Goal: Information Seeking & Learning: Understand process/instructions

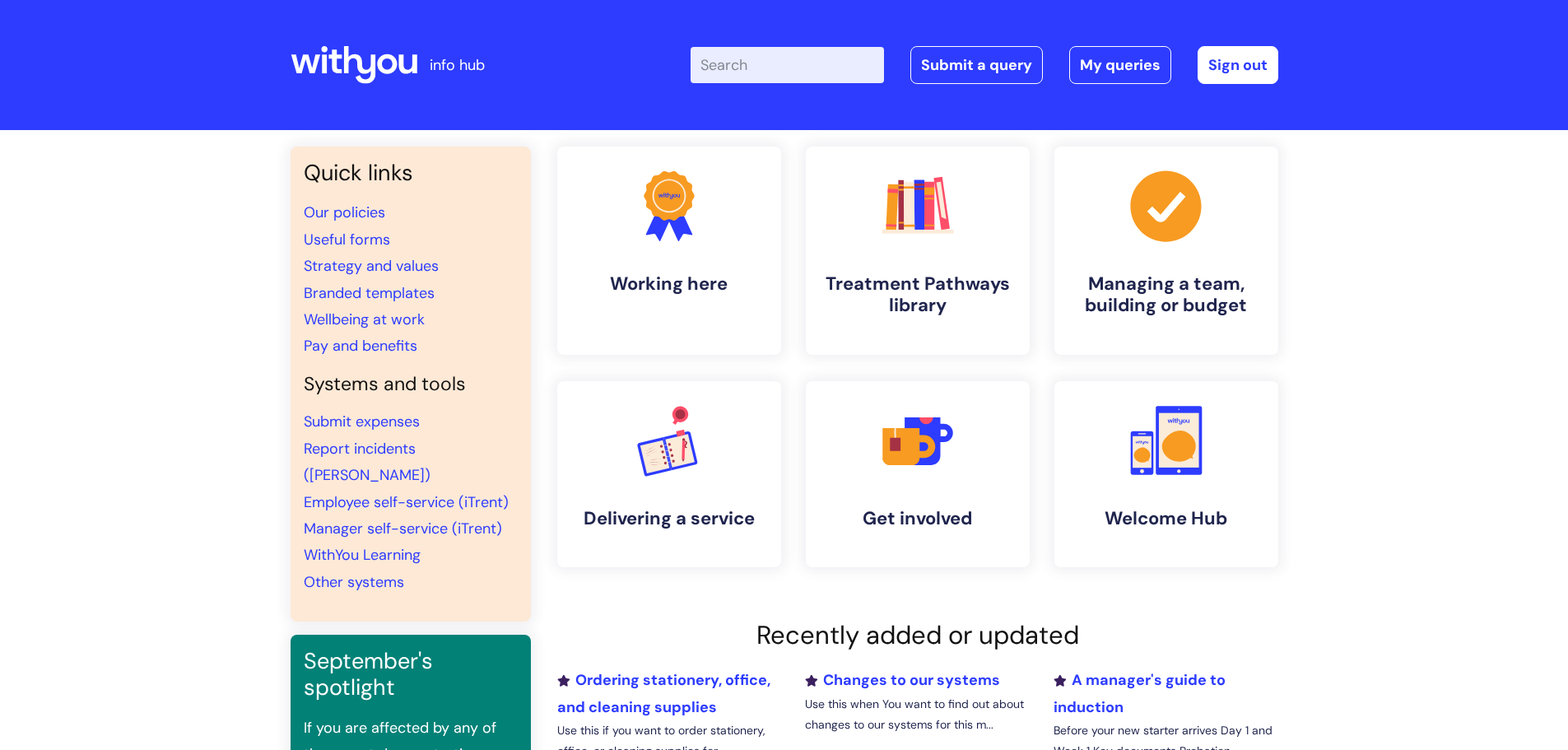
click at [767, 62] on input "Enter your search term here..." at bounding box center [786, 65] width 194 height 37
type input "invoice"
click button "Search" at bounding box center [0, 0] width 0 height 0
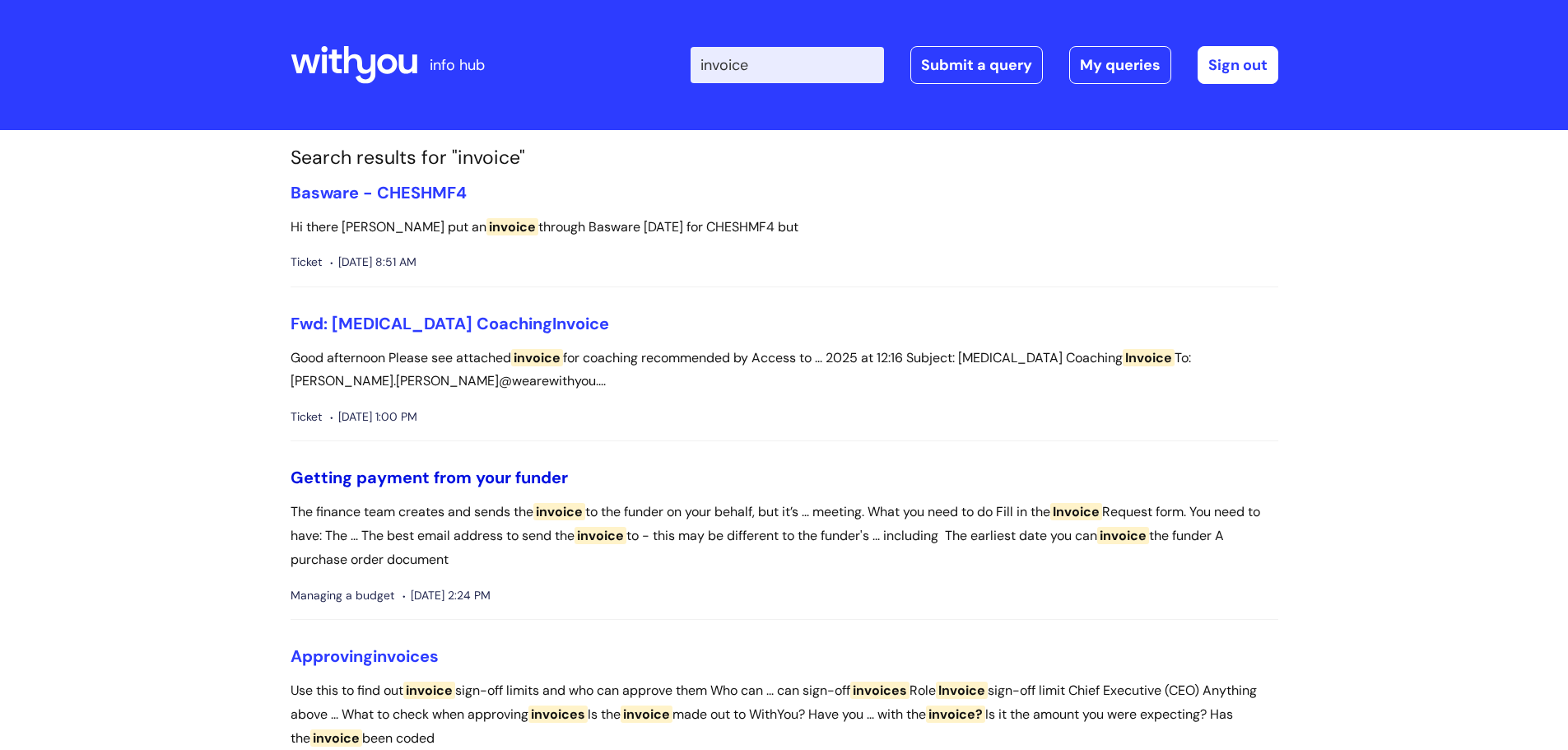
click at [463, 477] on link "Getting payment from your funder" at bounding box center [429, 478] width 277 height 22
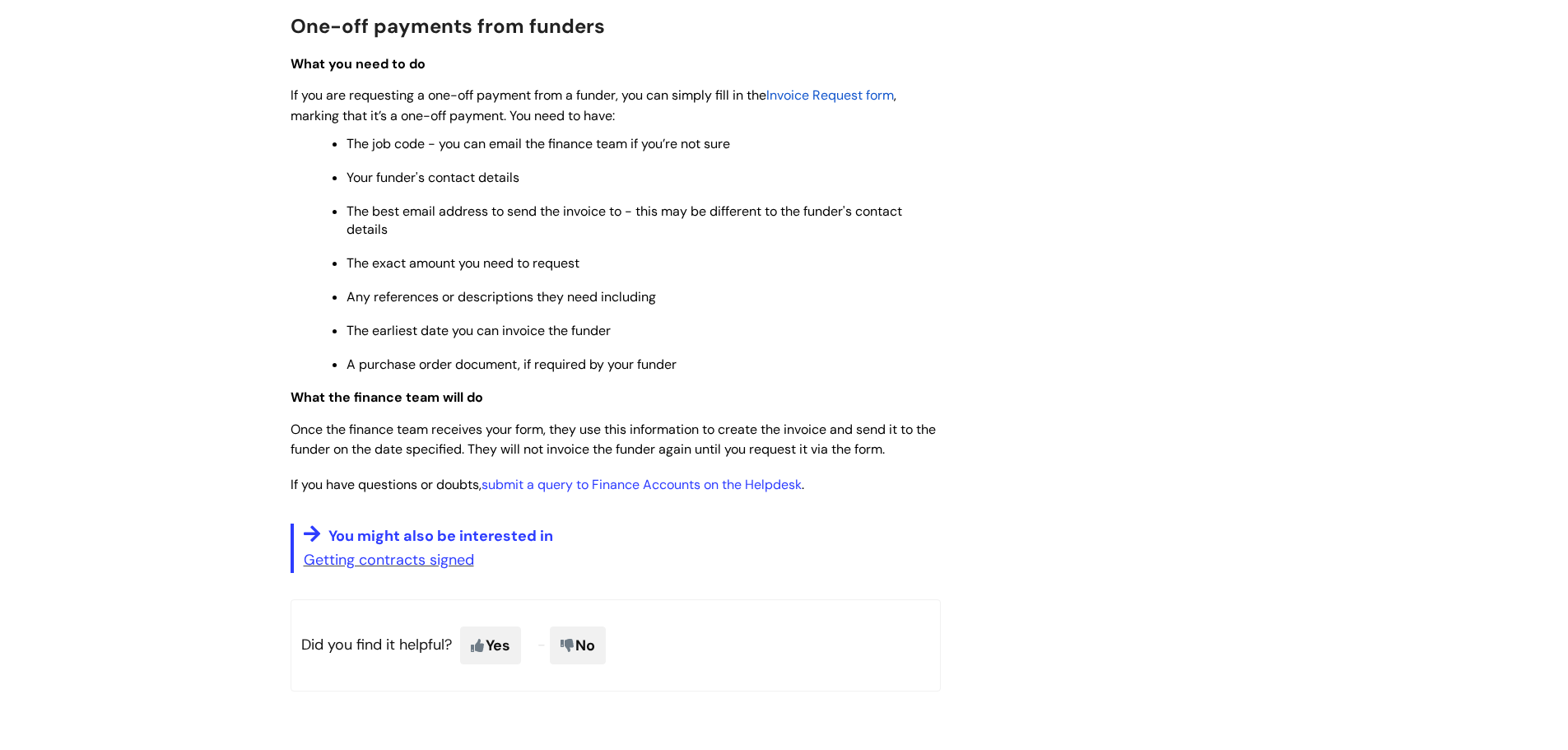
scroll to position [1316, 0]
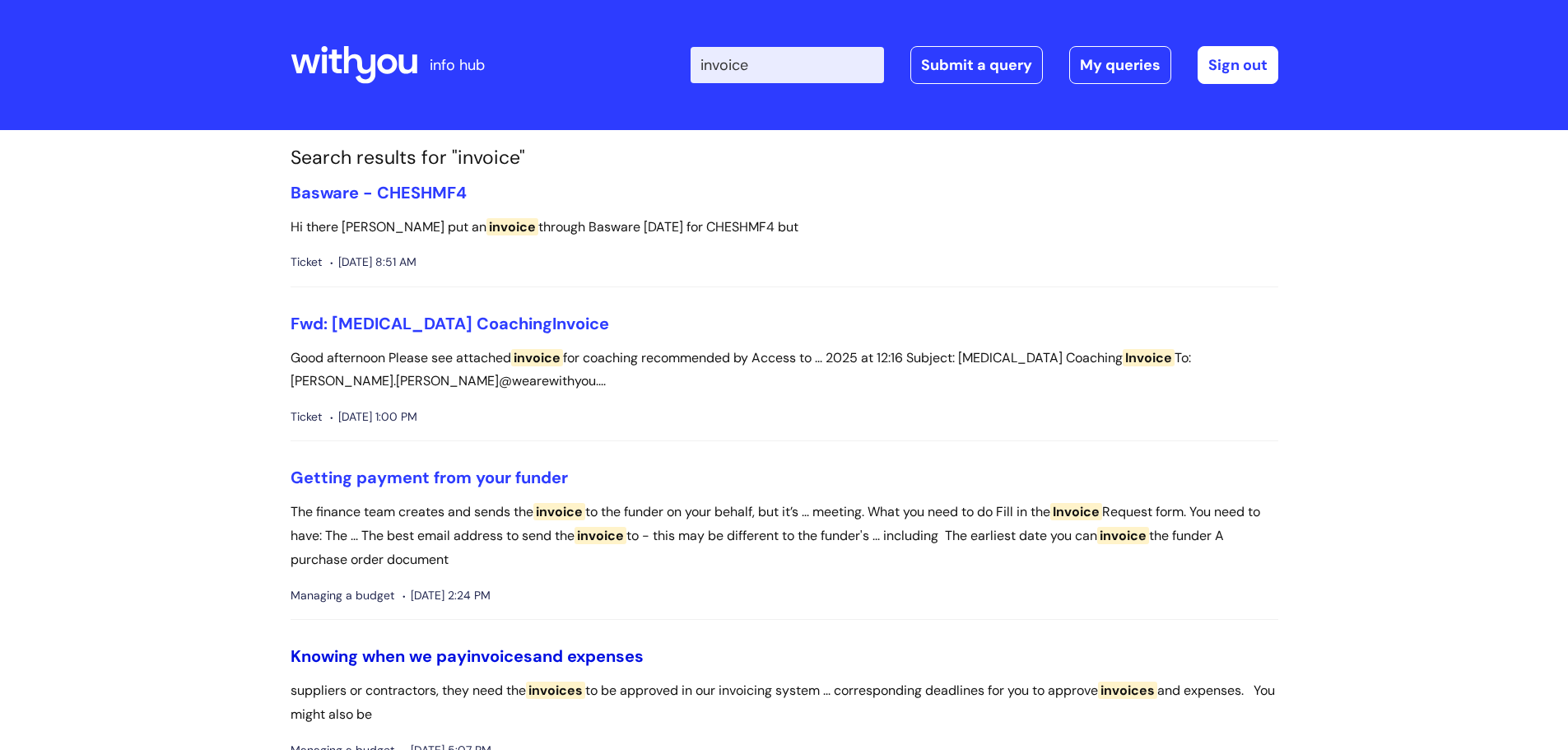
click at [474, 654] on span "invoices" at bounding box center [499, 656] width 66 height 22
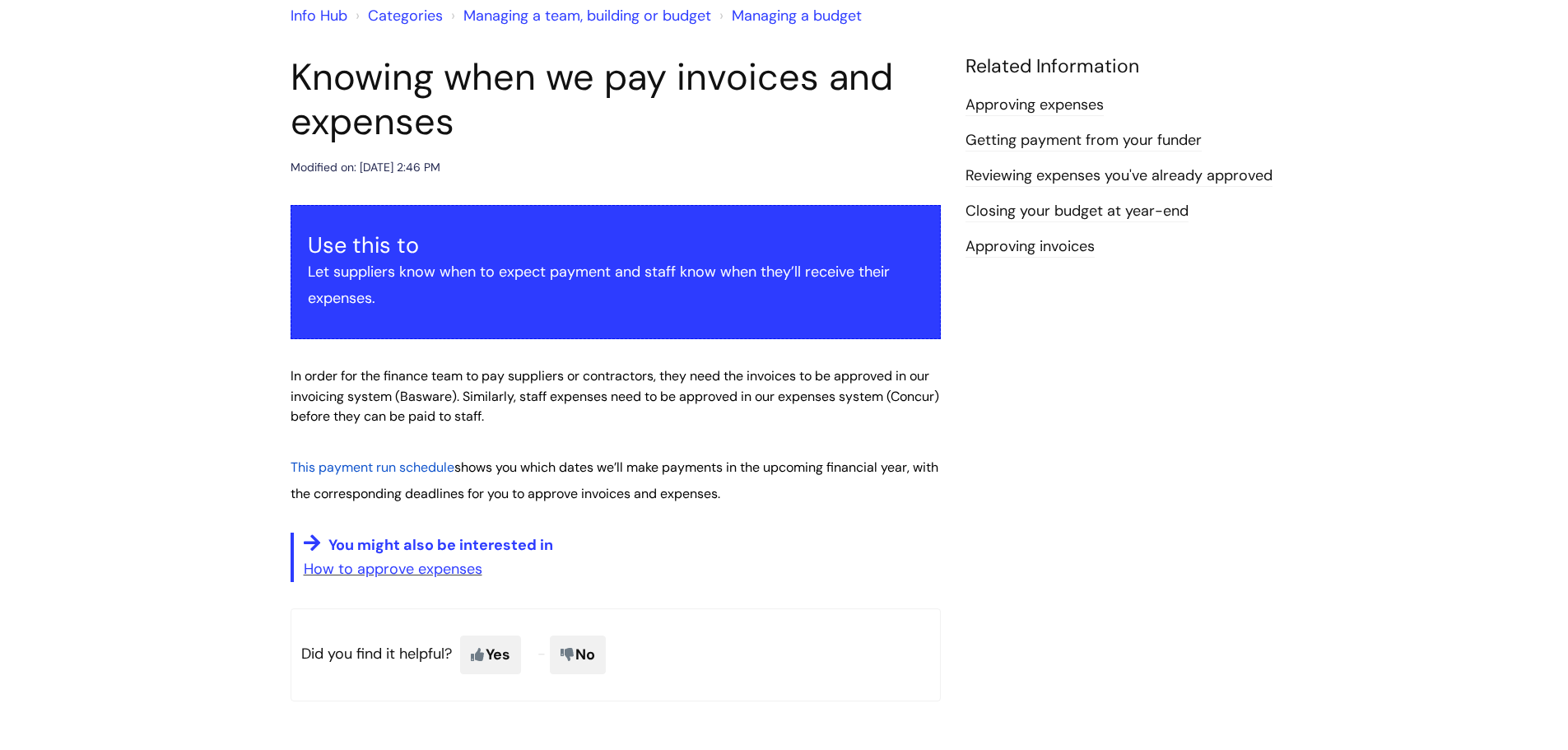
scroll to position [164, 0]
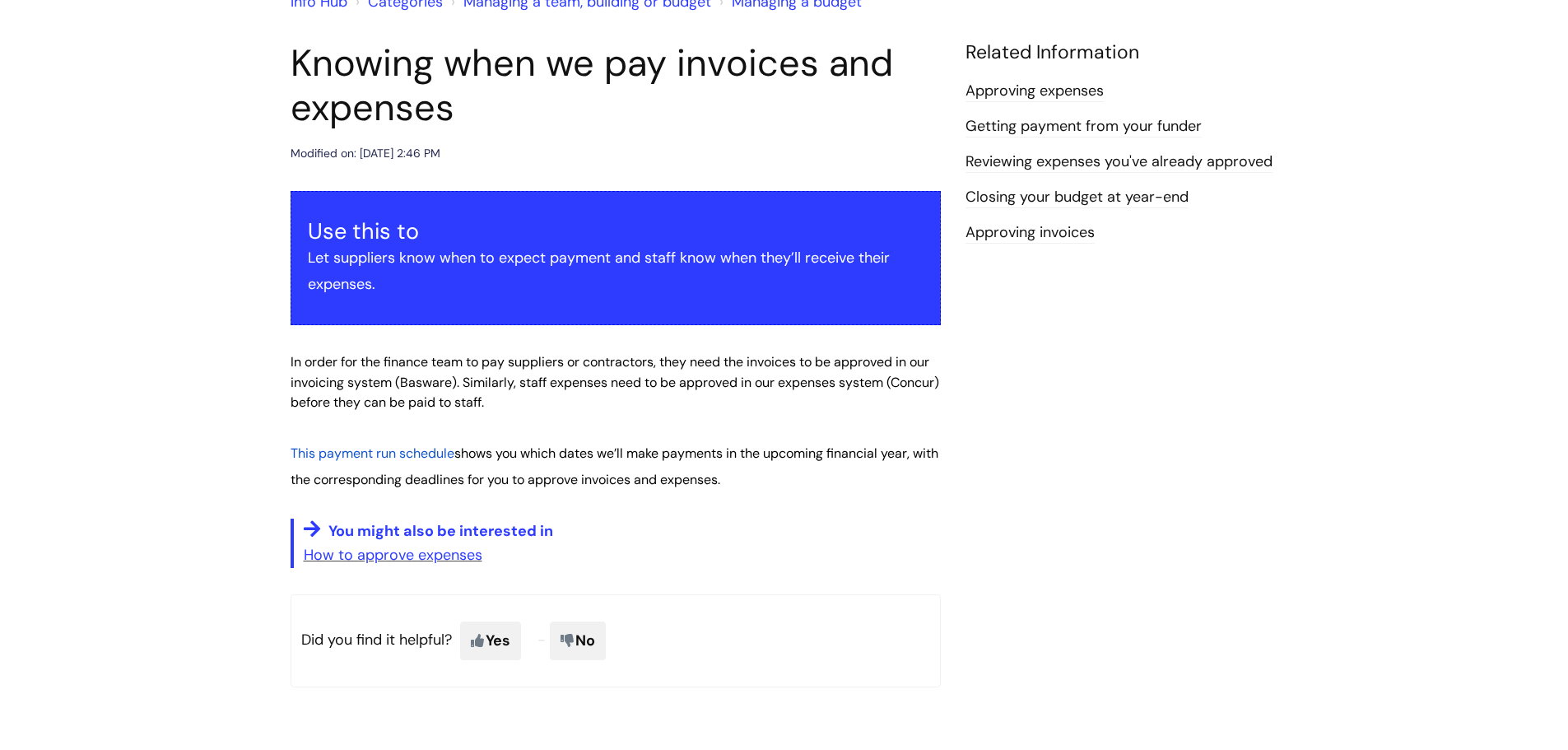
click at [1044, 232] on link "Approving invoices" at bounding box center [1030, 233] width 130 height 22
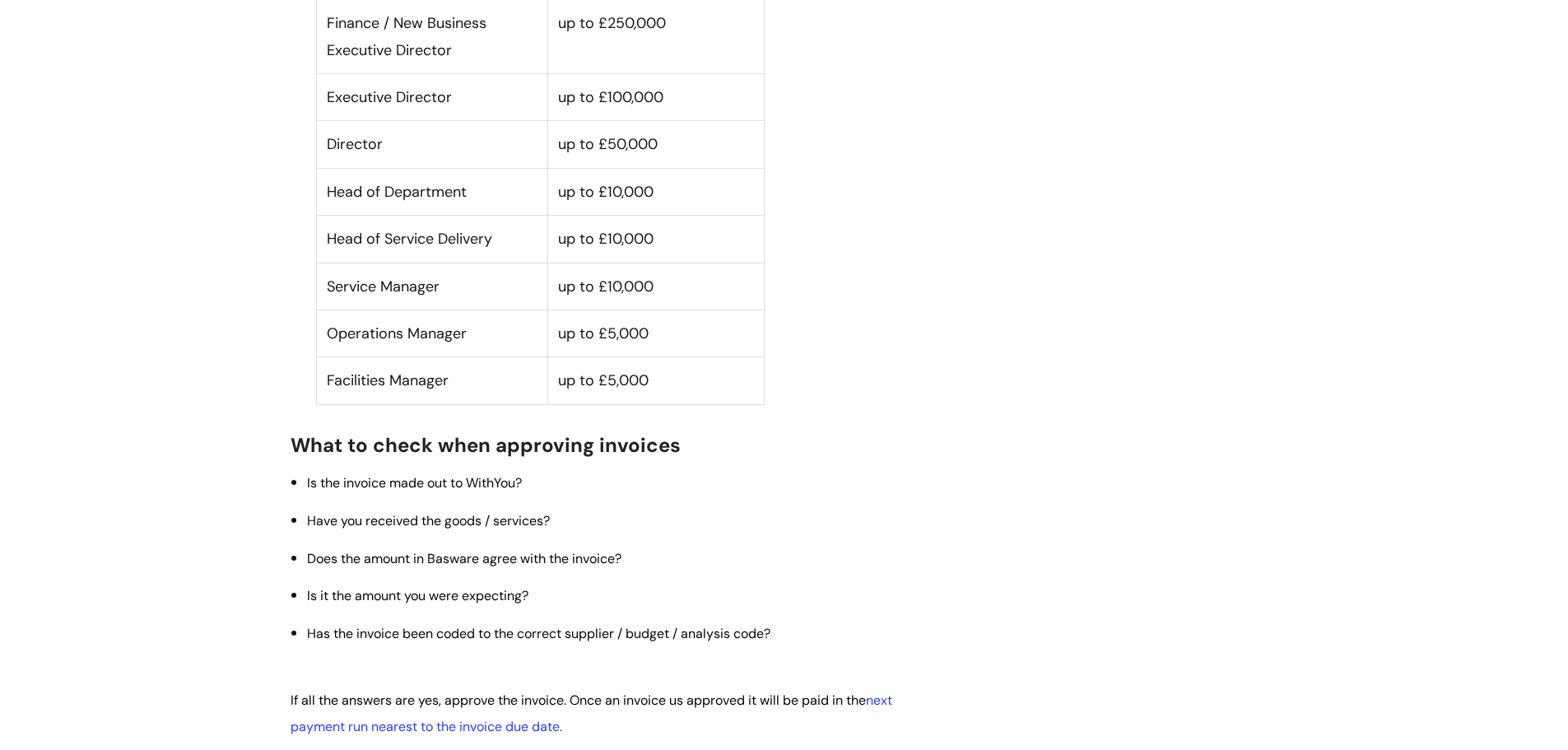
scroll to position [823, 0]
